Goal: Information Seeking & Learning: Find specific fact

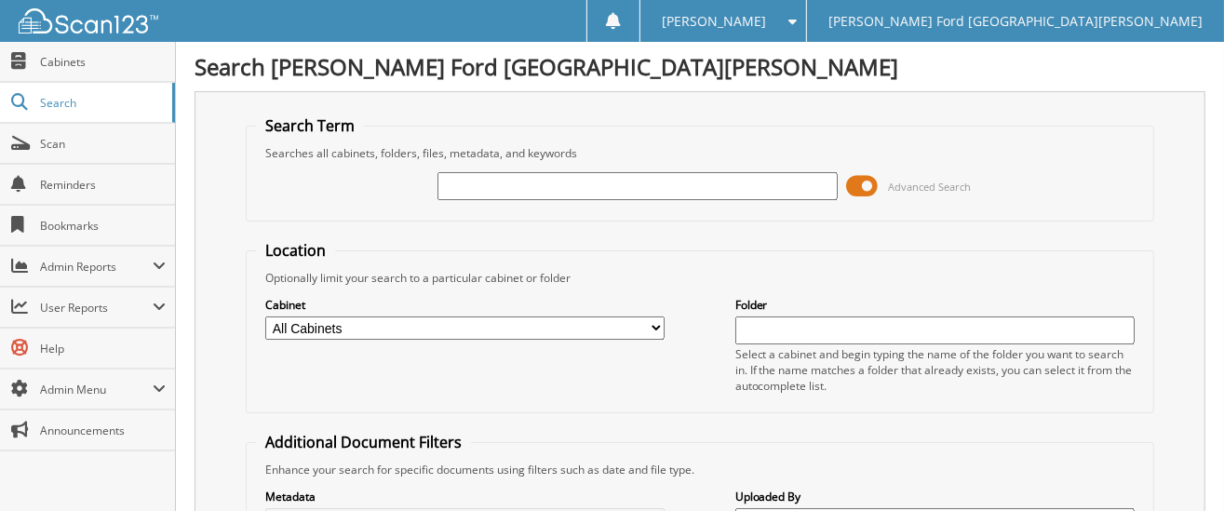
click at [458, 195] on input "text" at bounding box center [636, 186] width 399 height 28
type input "2556170"
click at [45, 145] on span "Scan" at bounding box center [103, 144] width 126 height 16
